Goal: Task Accomplishment & Management: Manage account settings

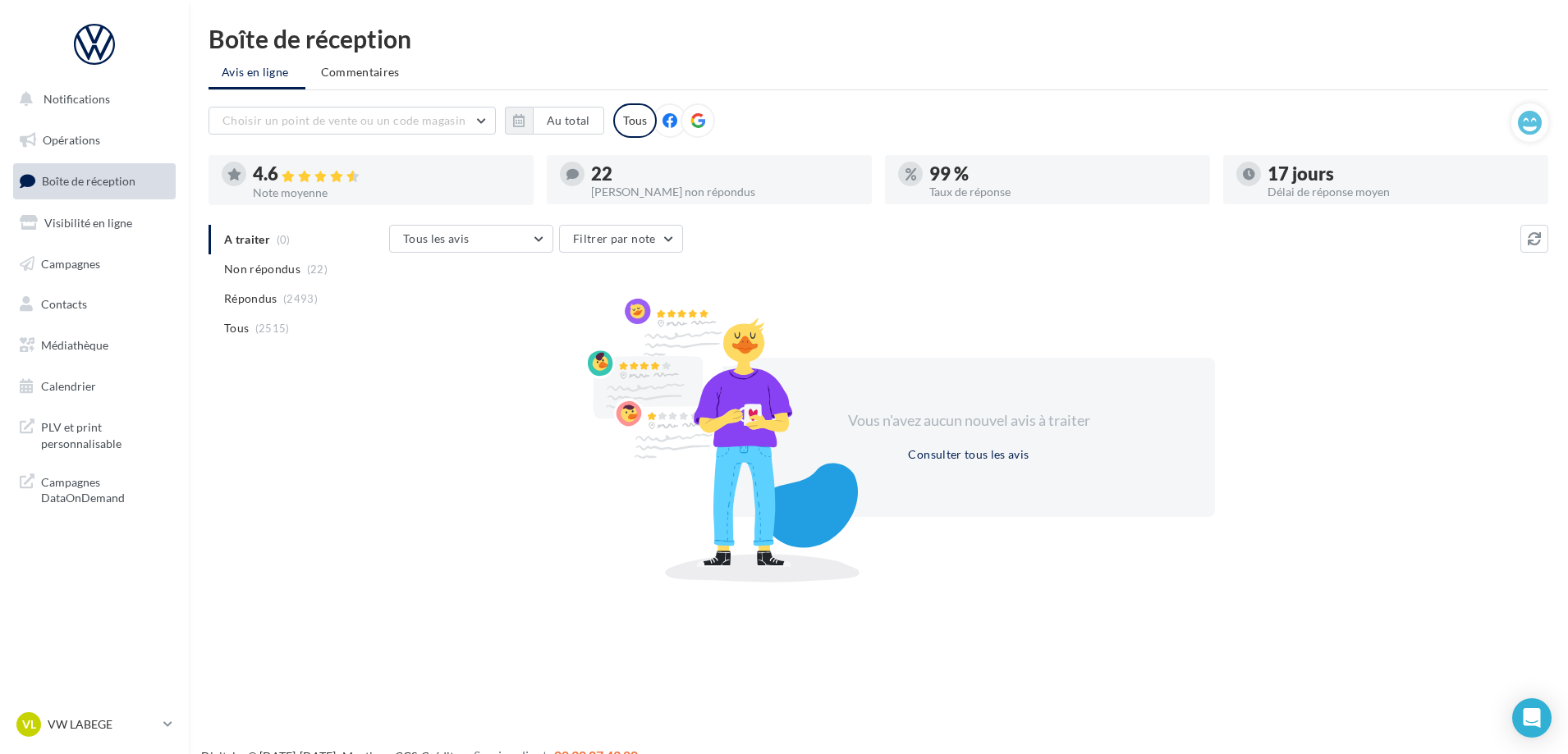
click at [81, 185] on span "Boîte de réception" at bounding box center [88, 181] width 94 height 14
click at [259, 269] on span "Non répondus" at bounding box center [262, 269] width 76 height 16
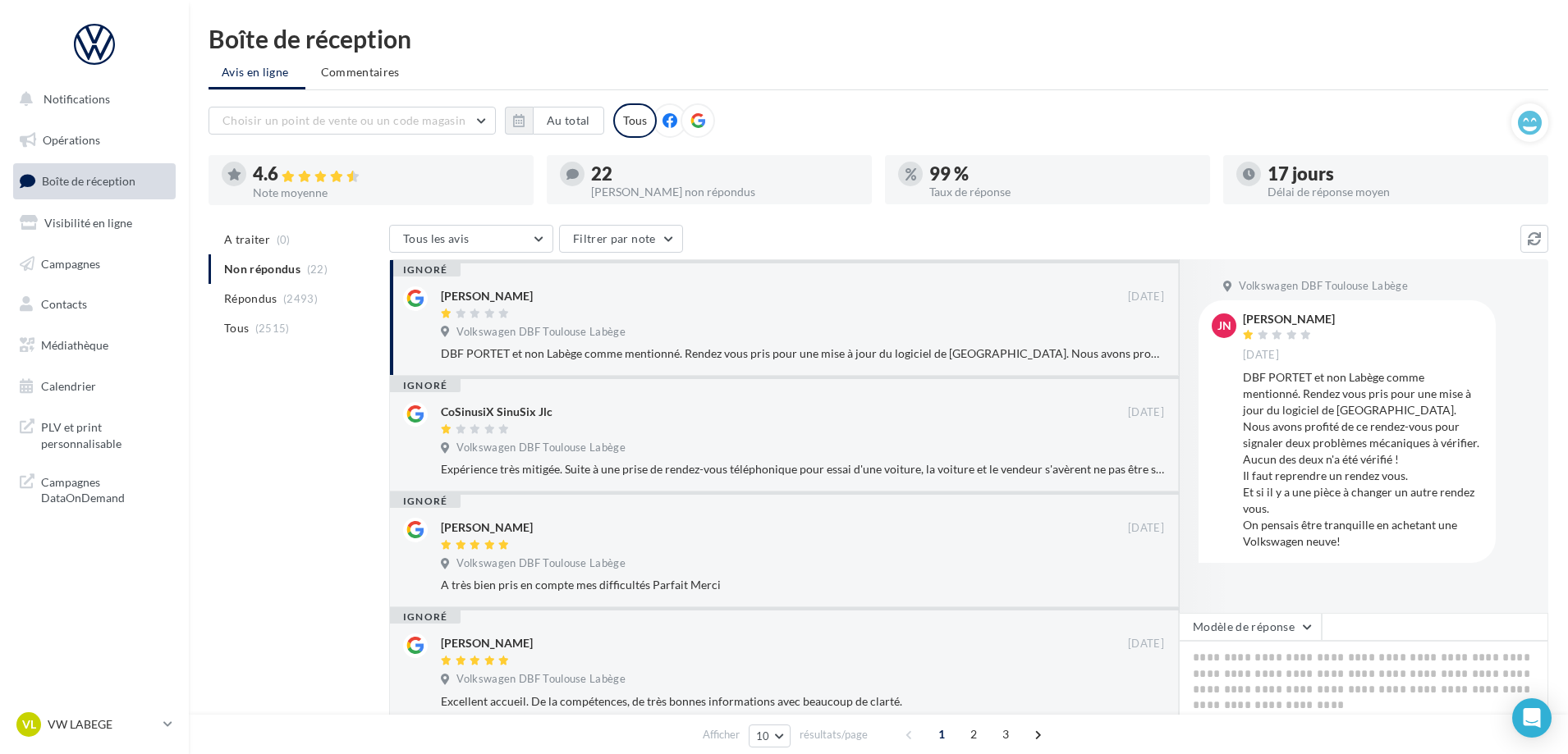
scroll to position [82, 0]
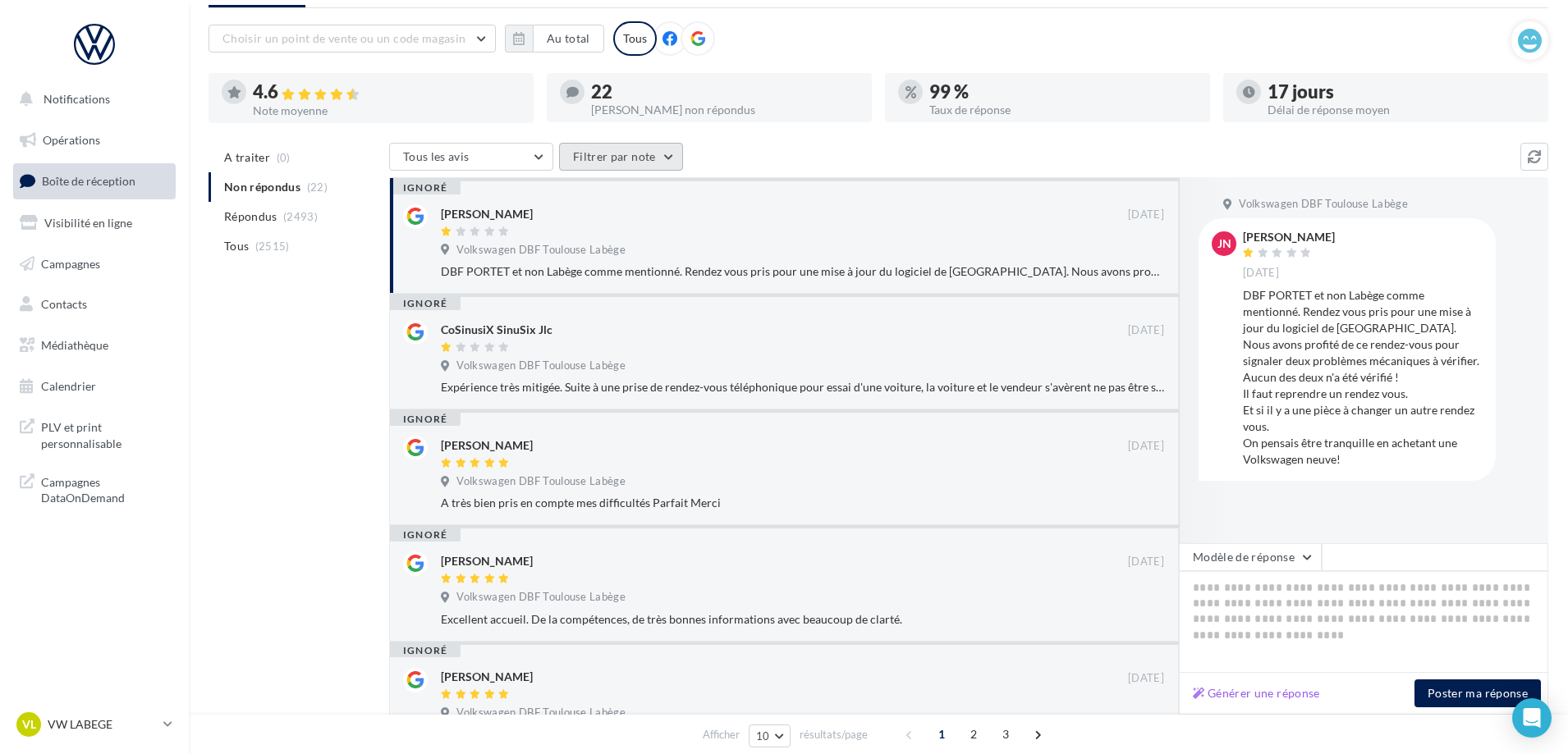
click at [601, 155] on button "Filtrer par note" at bounding box center [621, 157] width 124 height 28
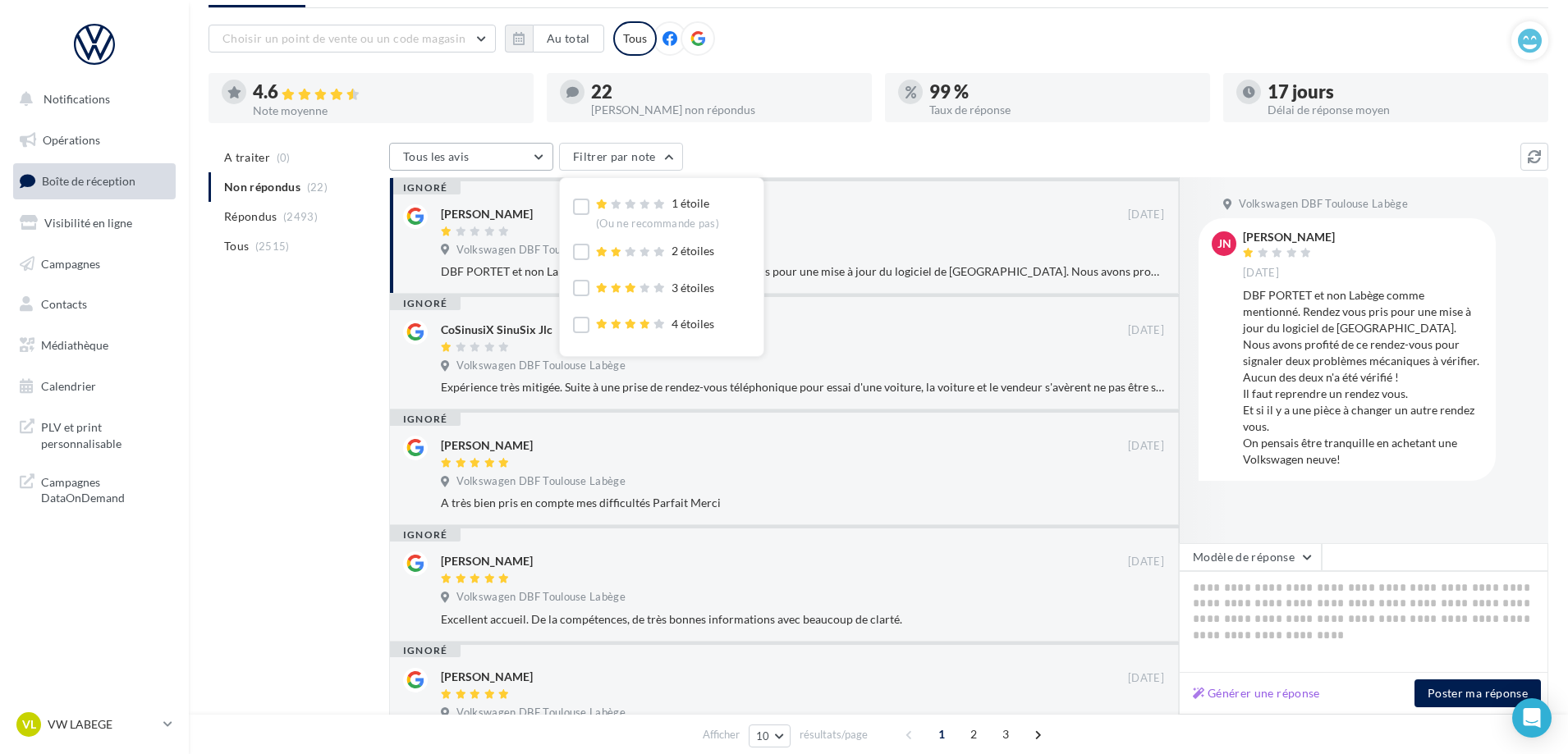
click at [541, 152] on button "Tous les avis" at bounding box center [471, 157] width 164 height 28
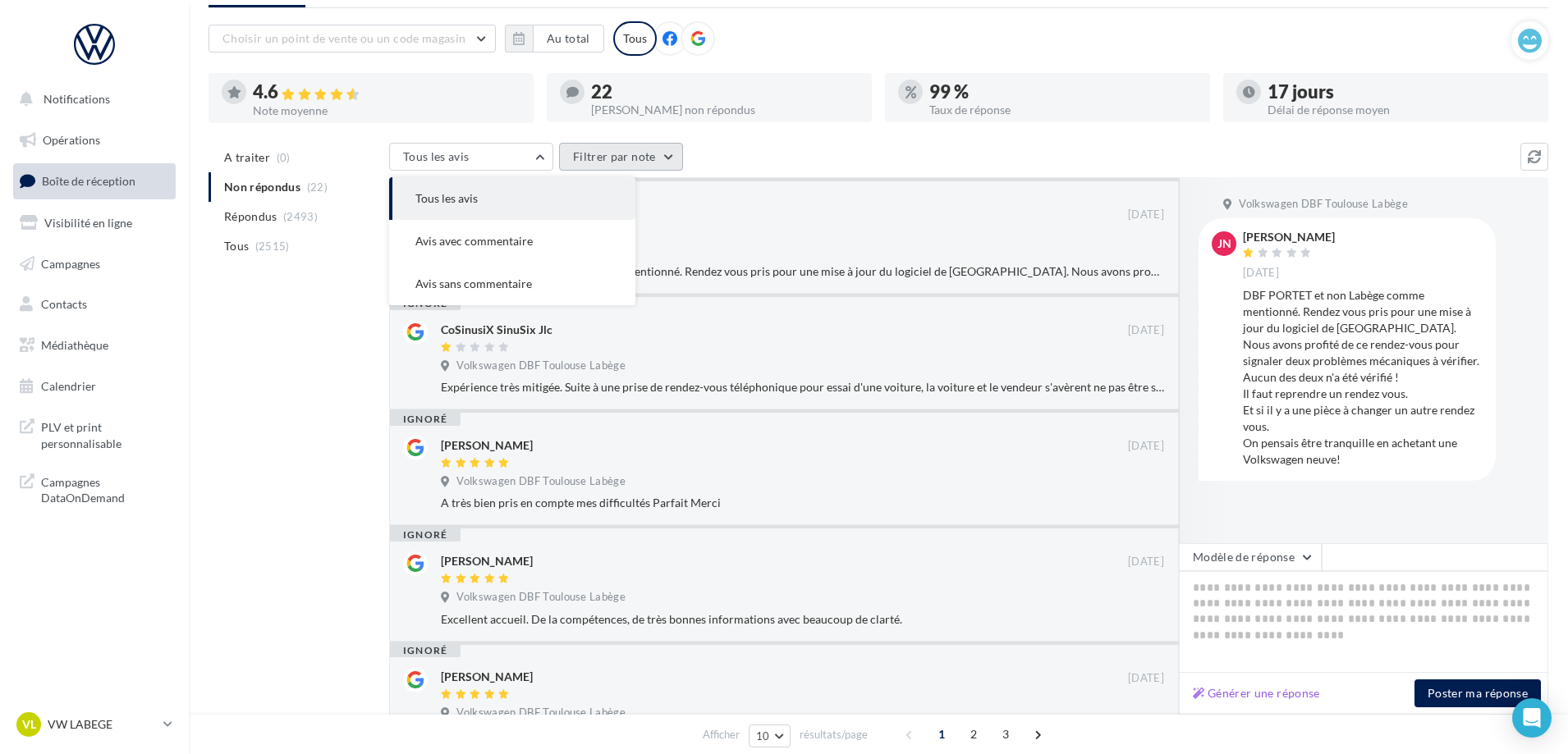
click at [585, 160] on button "Filtrer par note" at bounding box center [621, 157] width 124 height 28
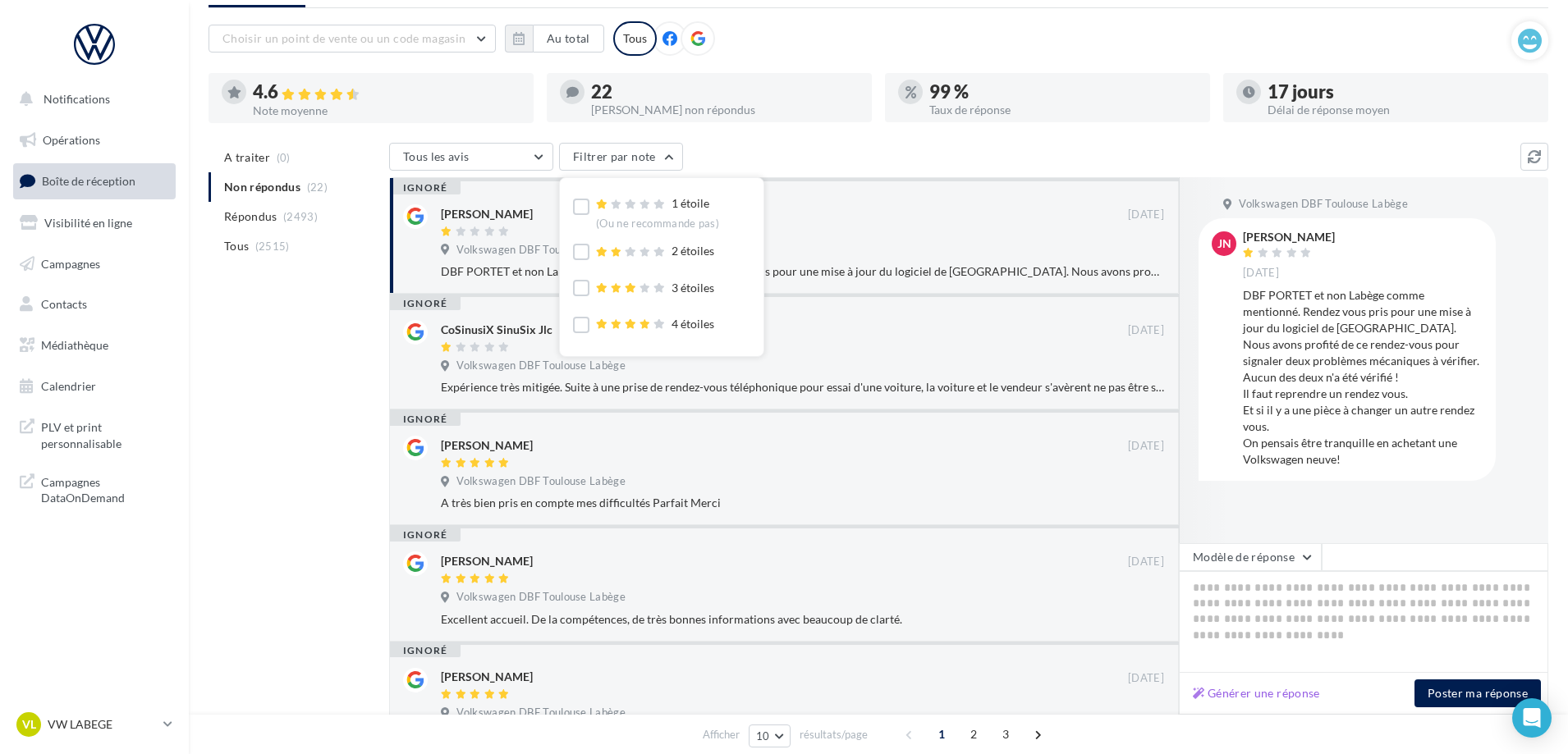
click at [782, 160] on div "Tous les avis Tous les avis Avis avec commentaire Avis sans commentaire Filtrer…" at bounding box center [955, 159] width 1132 height 31
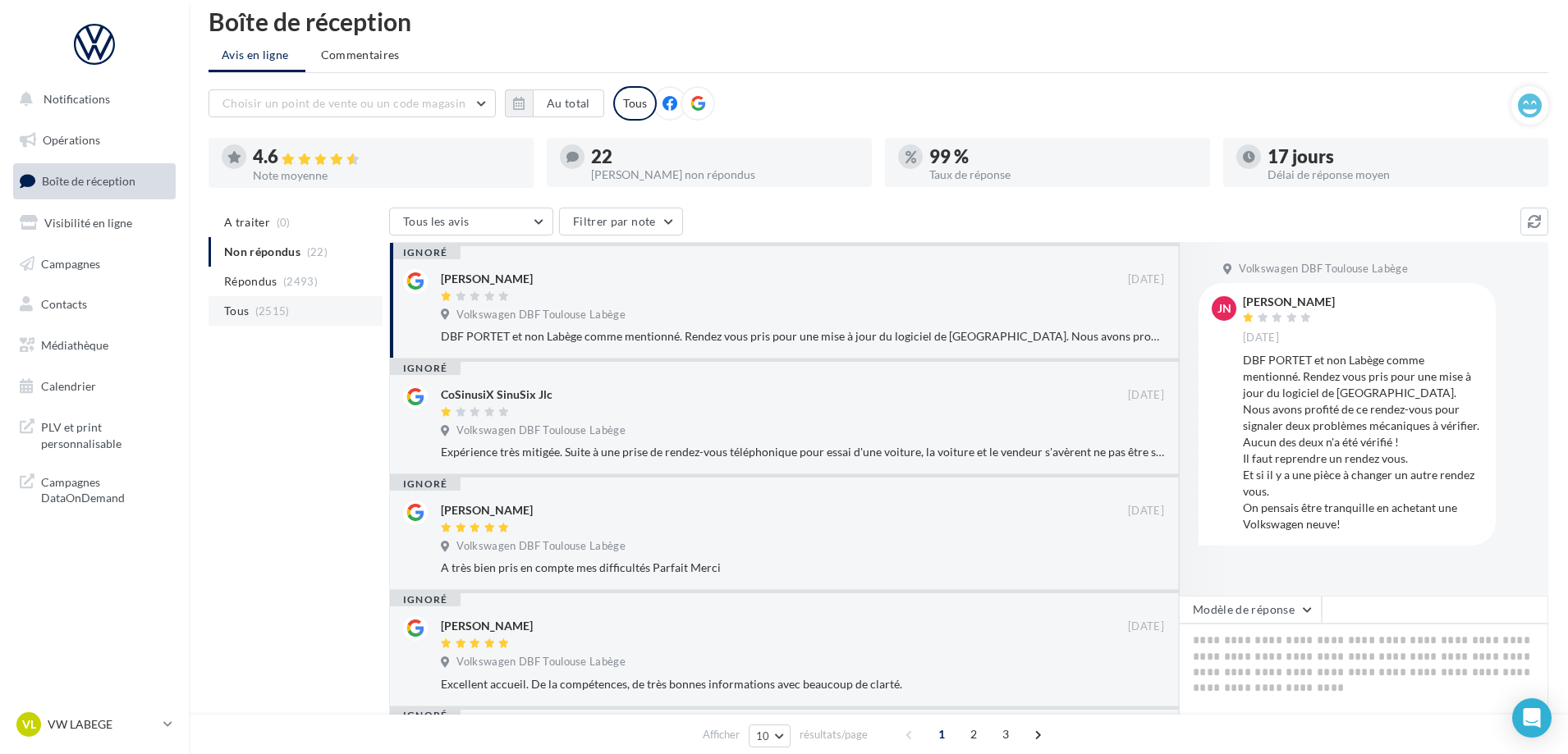
scroll to position [0, 0]
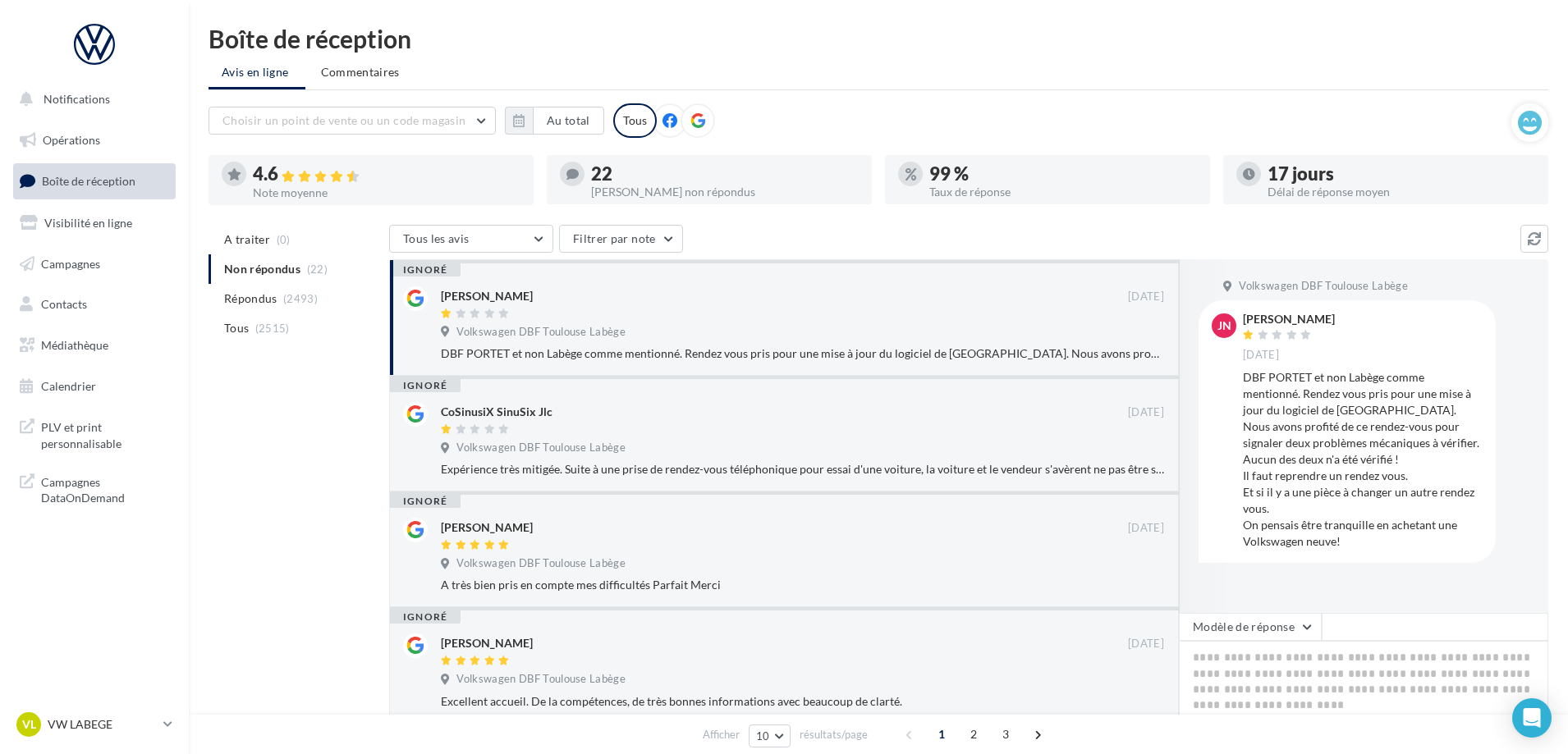
click at [318, 271] on ul "A traiter (0) Non répondus (22) Répondus (2493) Tous (2515)" at bounding box center [296, 284] width 174 height 118
click at [444, 246] on span "Tous les avis" at bounding box center [436, 238] width 67 height 14
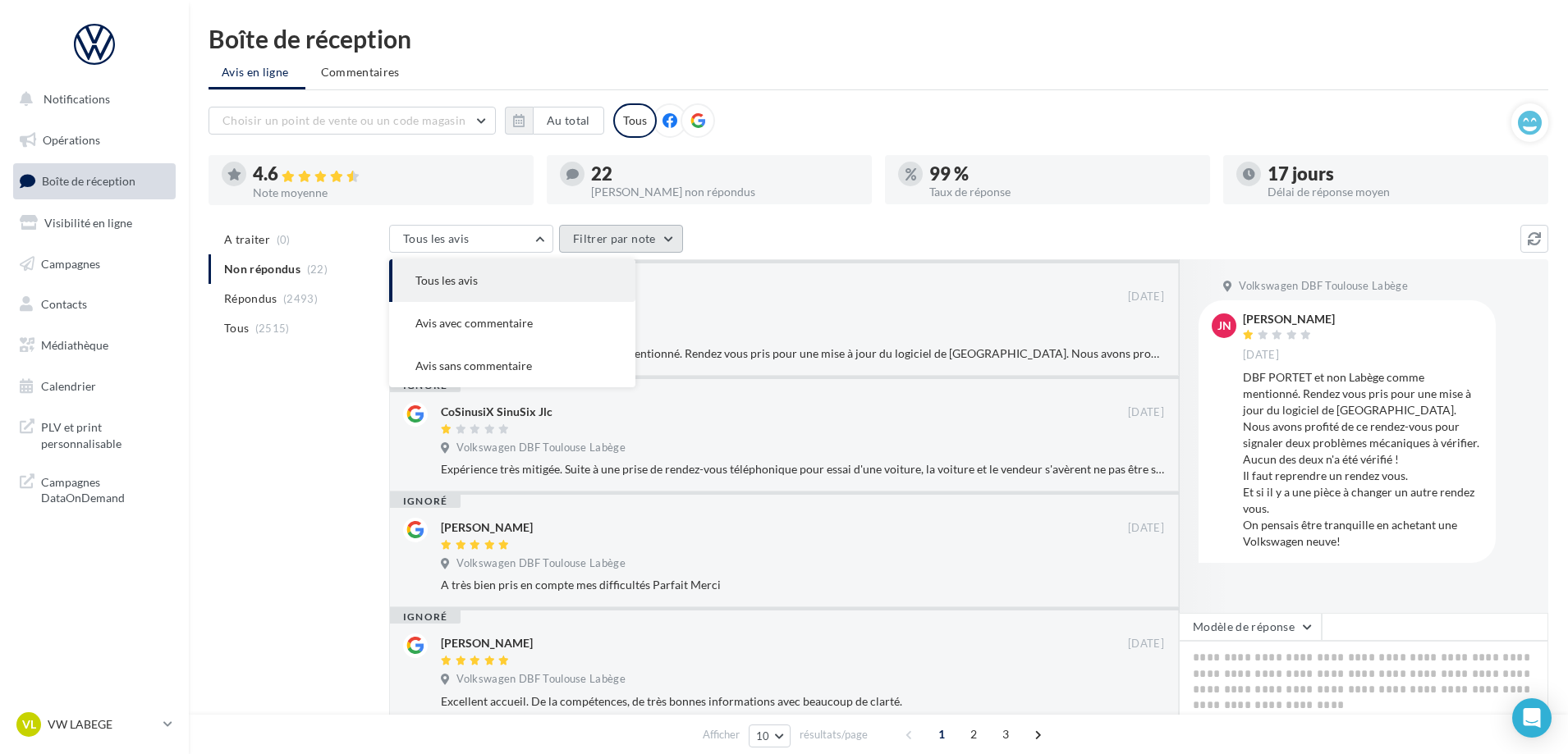
click at [580, 243] on button "Filtrer par note" at bounding box center [621, 239] width 124 height 28
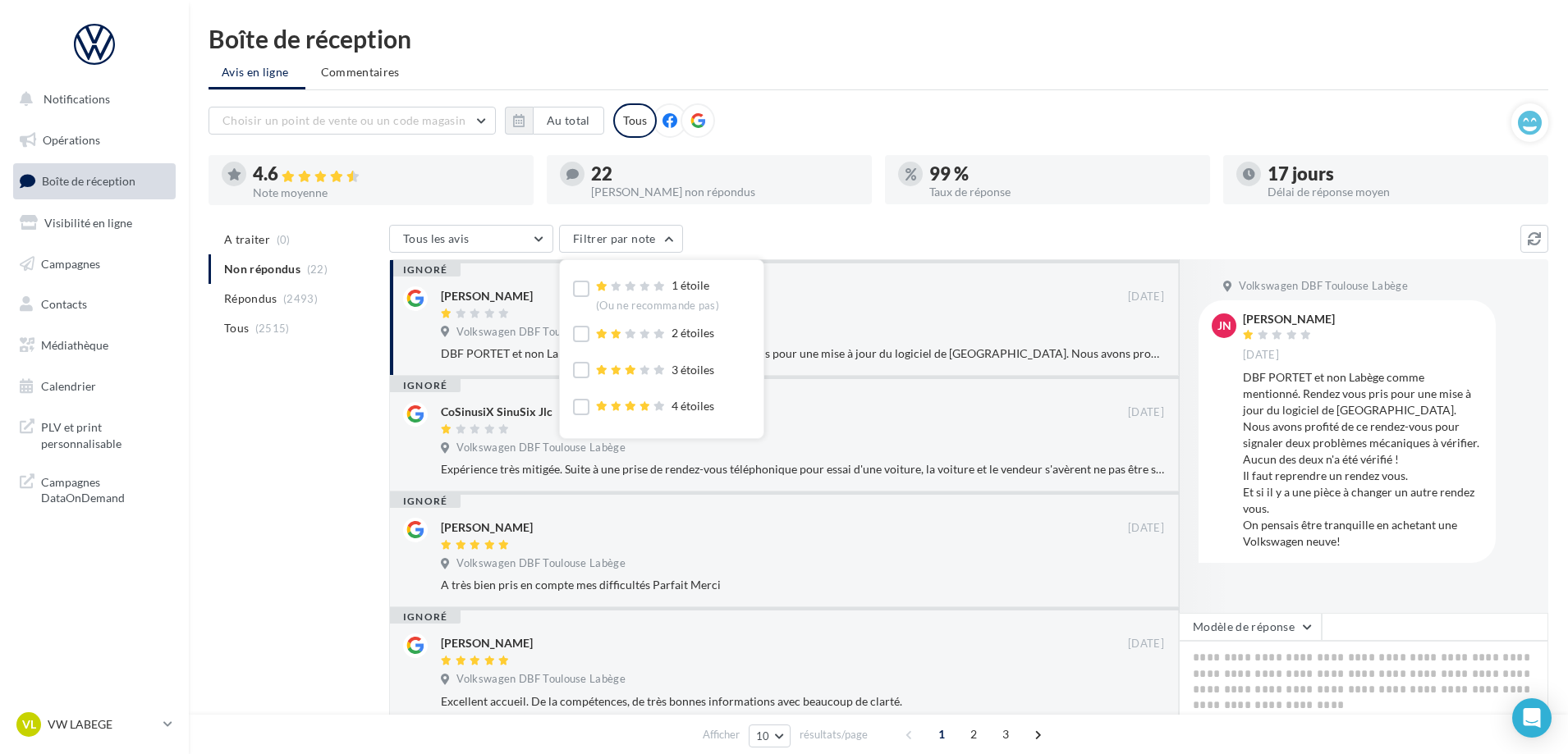
click at [769, 243] on div "Tous les avis Tous les avis Avis avec commentaire Avis sans commentaire Filtrer…" at bounding box center [955, 241] width 1132 height 31
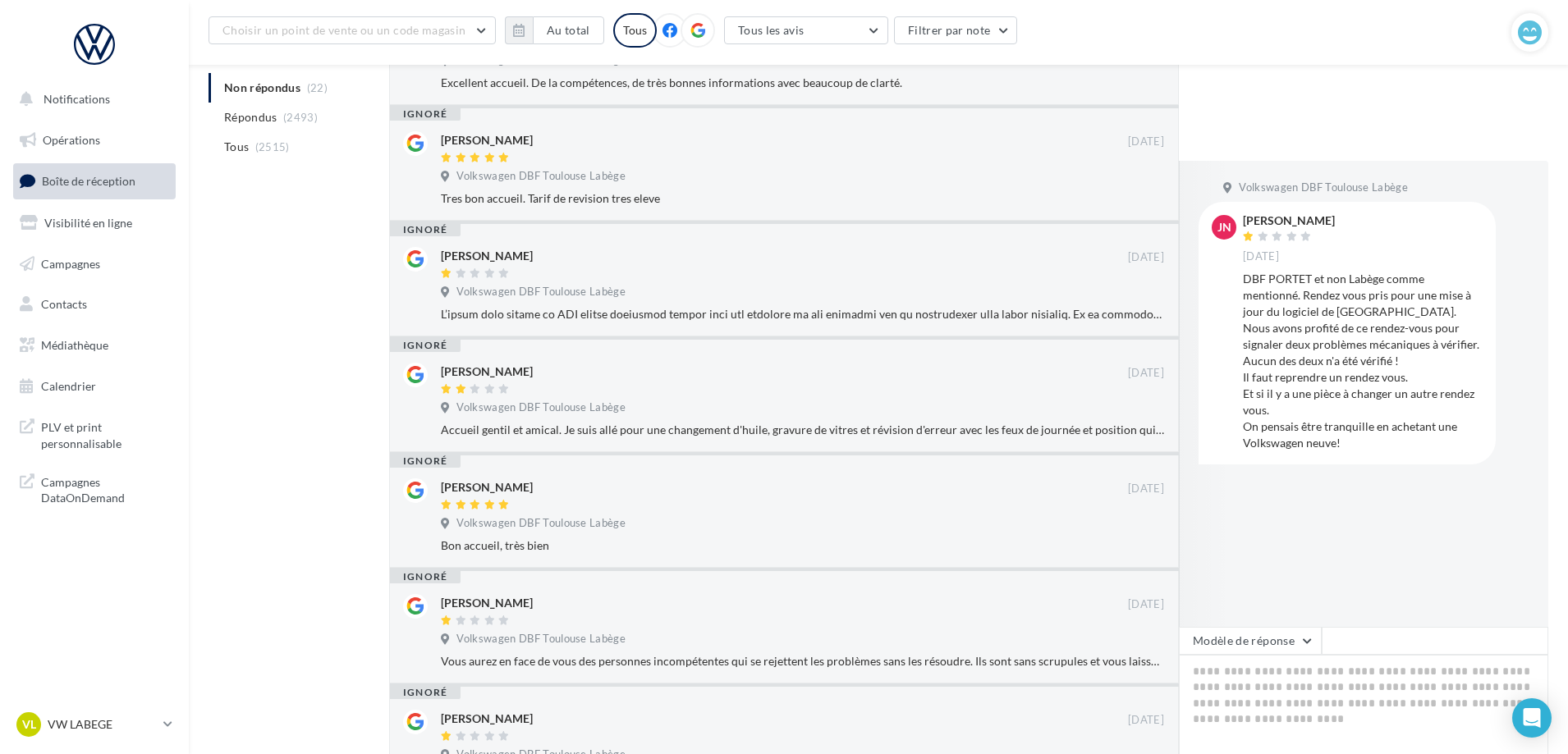
scroll to position [794, 0]
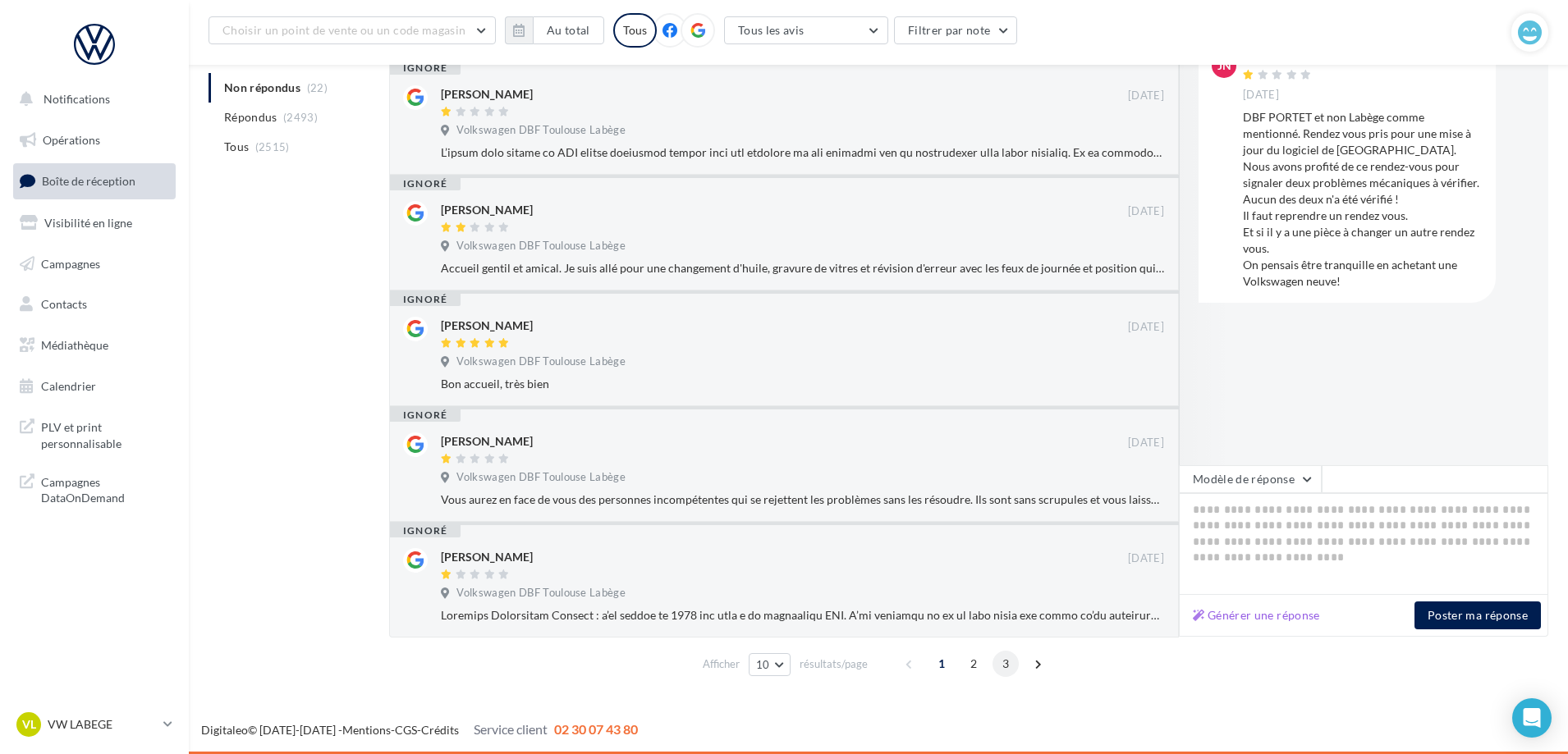
click at [1010, 663] on span "3" at bounding box center [1005, 663] width 26 height 26
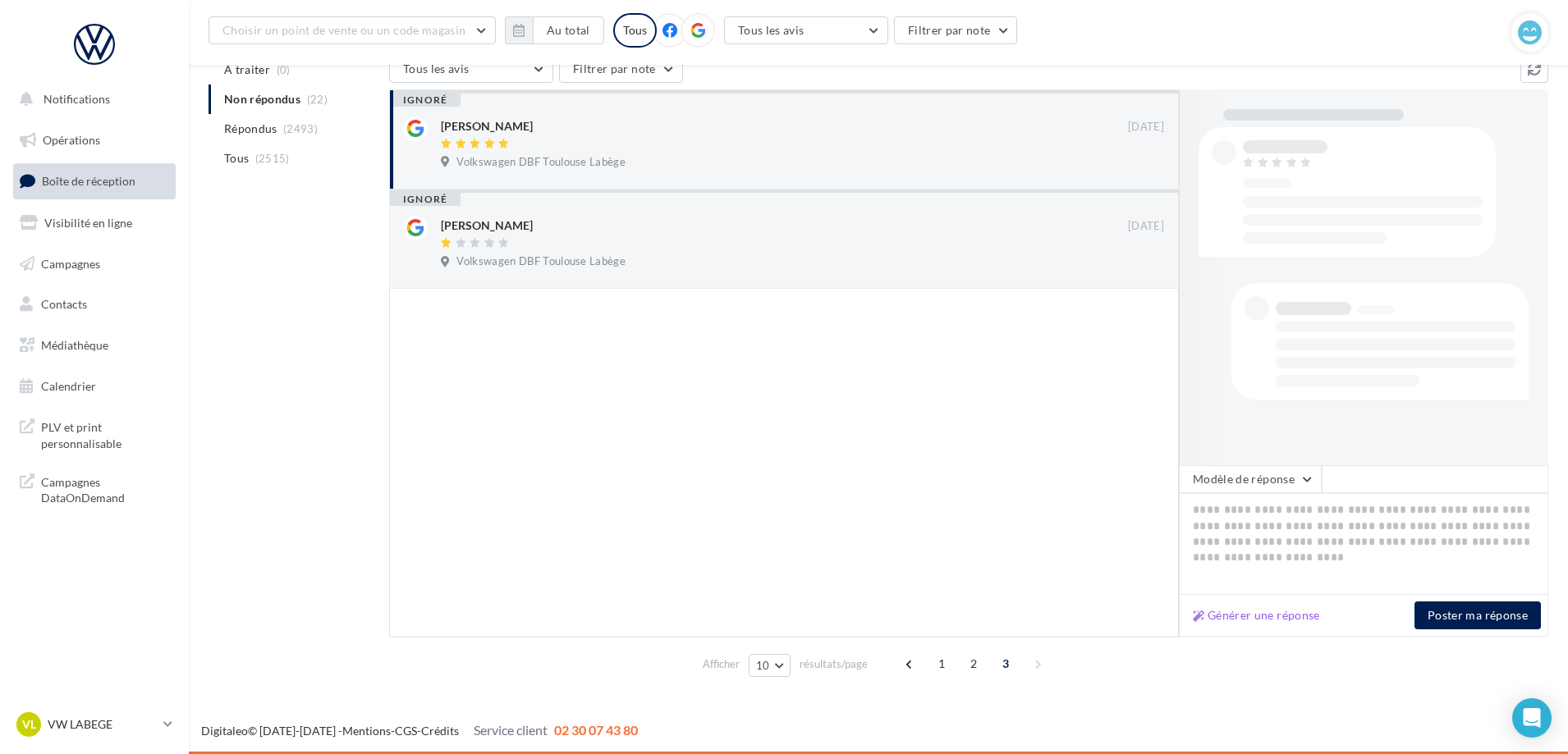
scroll to position [188, 0]
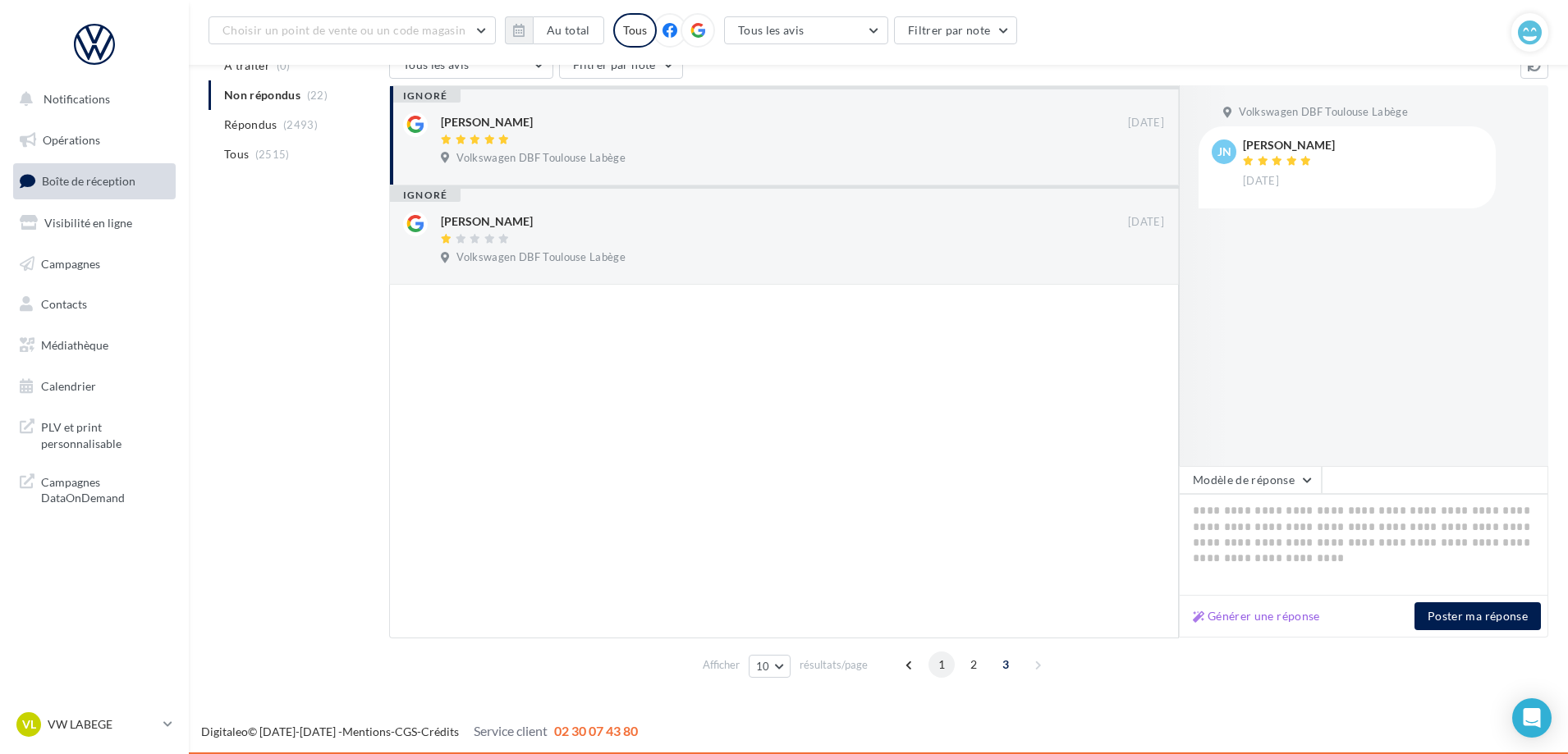
click at [937, 662] on span "1" at bounding box center [941, 664] width 26 height 26
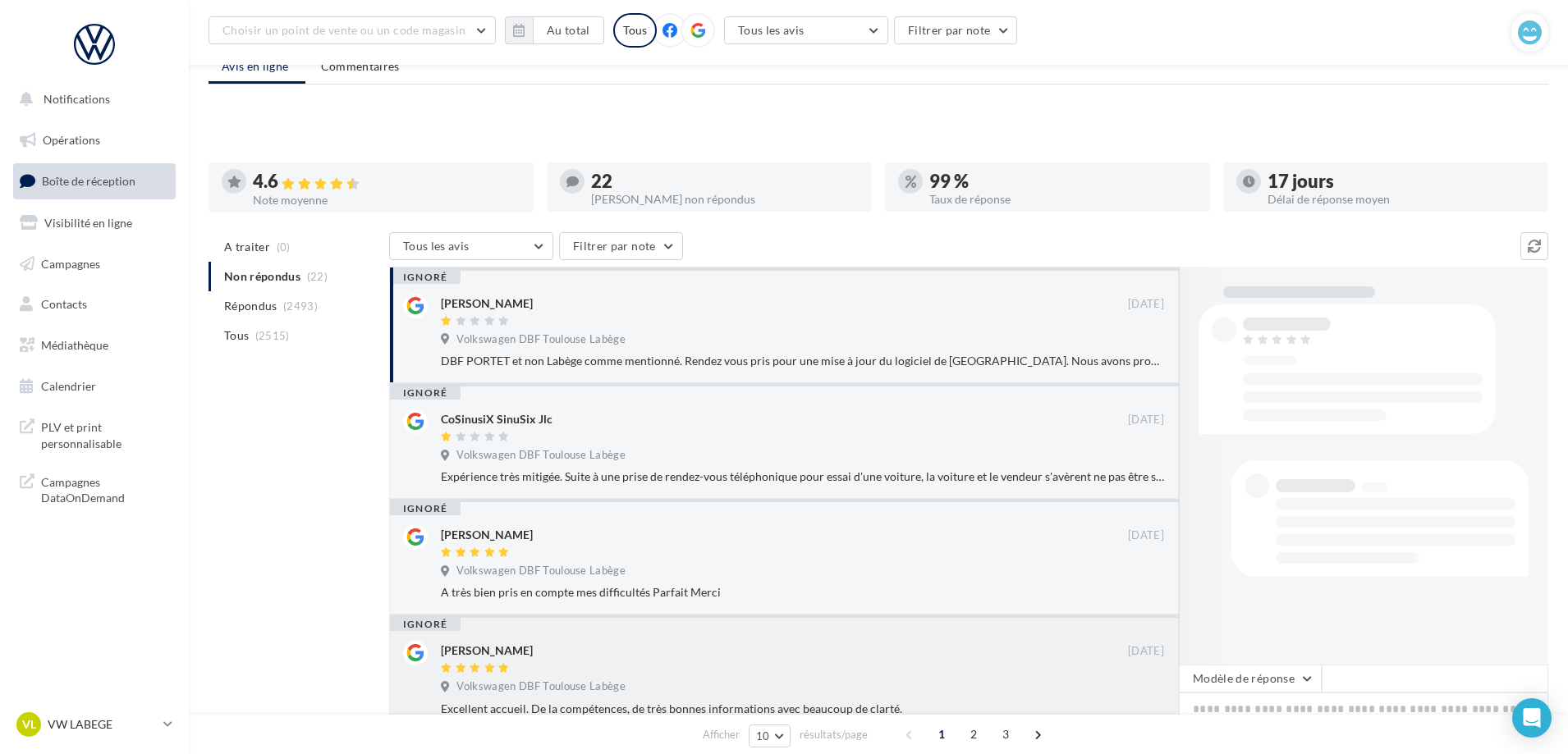
scroll to position [0, 0]
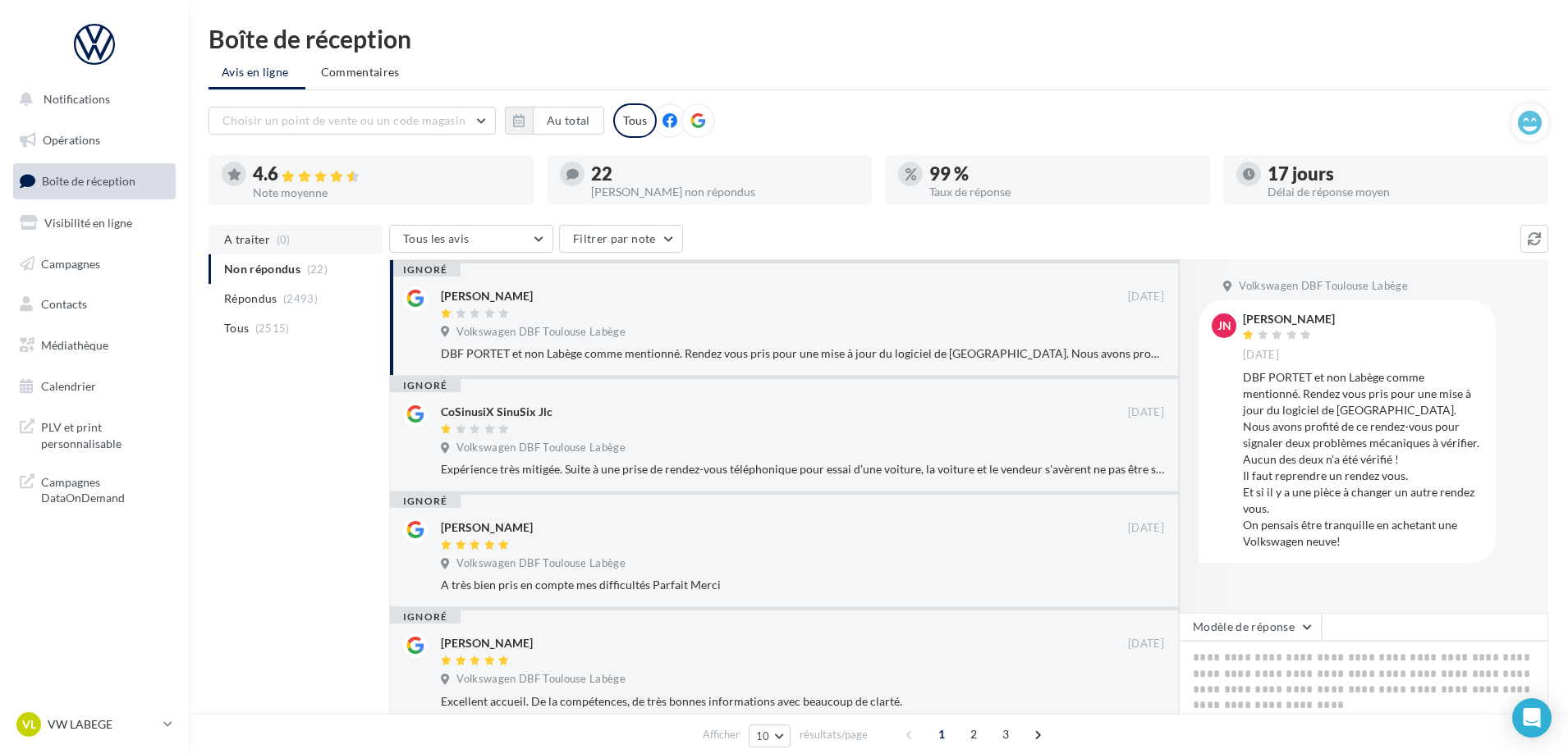
click at [262, 247] on span "A traiter" at bounding box center [248, 239] width 46 height 16
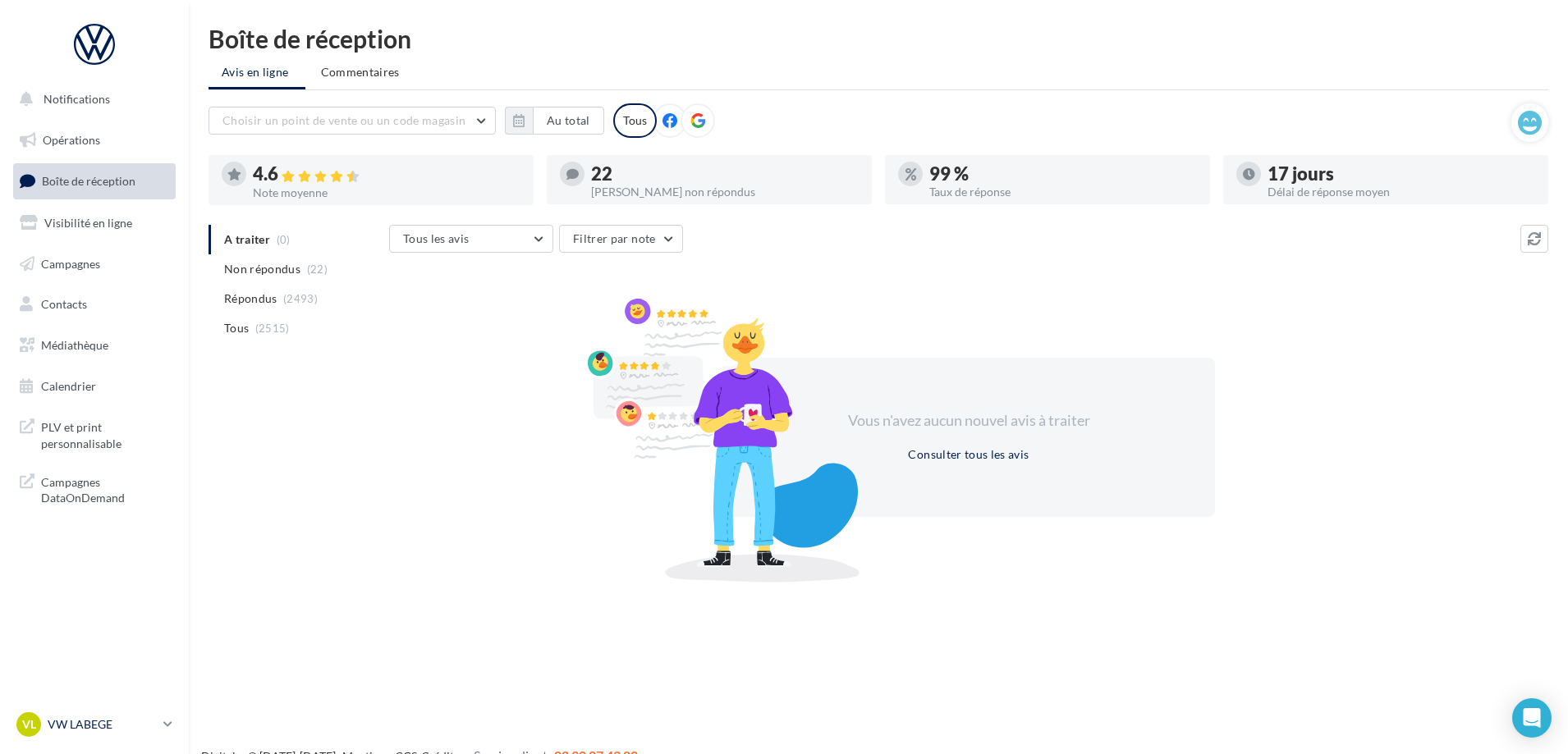
click at [119, 713] on div "VL VW LABEGE vw-lab-dup" at bounding box center [86, 724] width 140 height 24
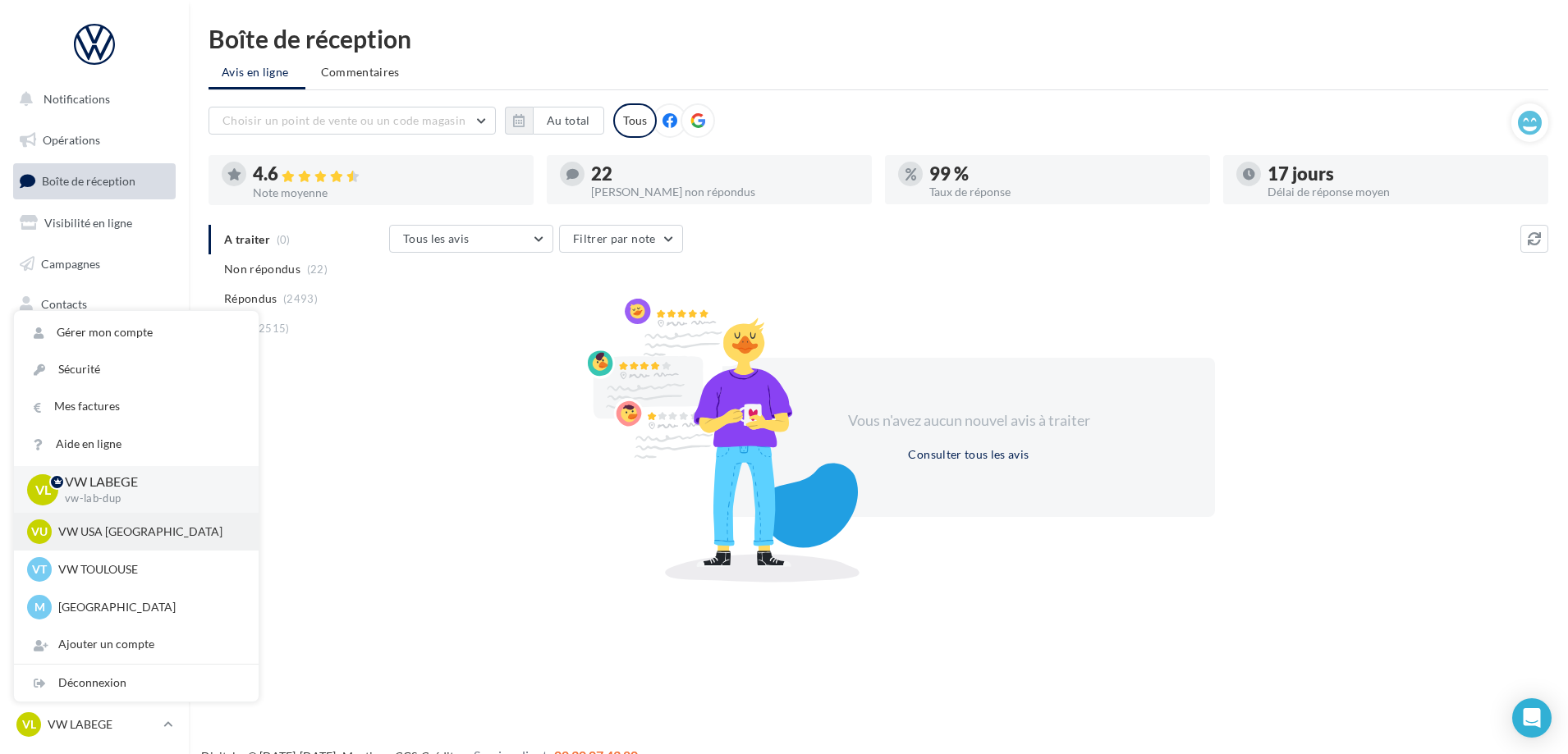
click at [103, 535] on p "VW USA TOULOUSE" at bounding box center [148, 532] width 181 height 16
